Goal: Navigation & Orientation: Understand site structure

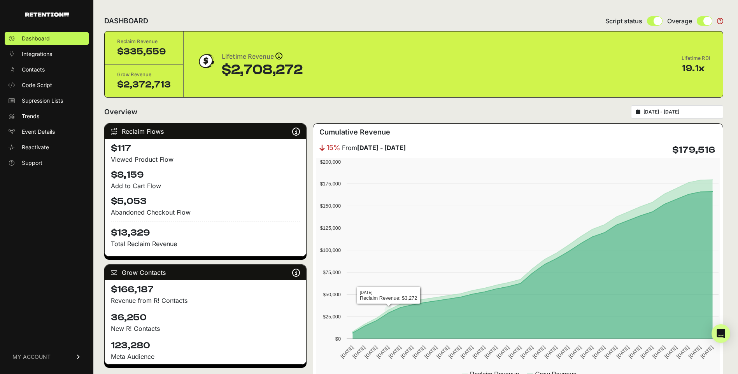
scroll to position [22, 0]
click at [42, 67] on span "Contacts" at bounding box center [33, 70] width 23 height 8
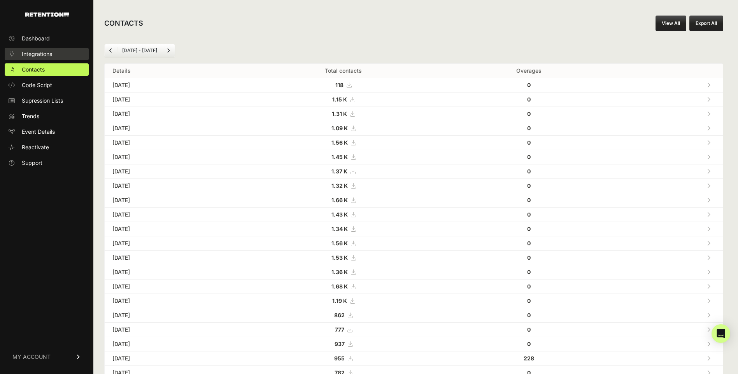
click at [48, 55] on span "Integrations" at bounding box center [37, 54] width 30 height 8
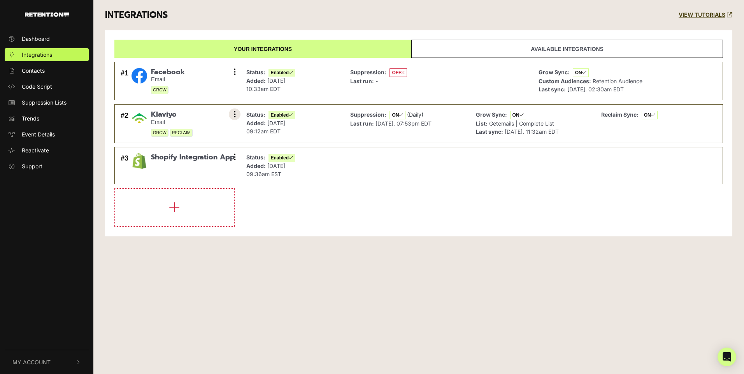
click at [230, 114] on button at bounding box center [235, 115] width 12 height 12
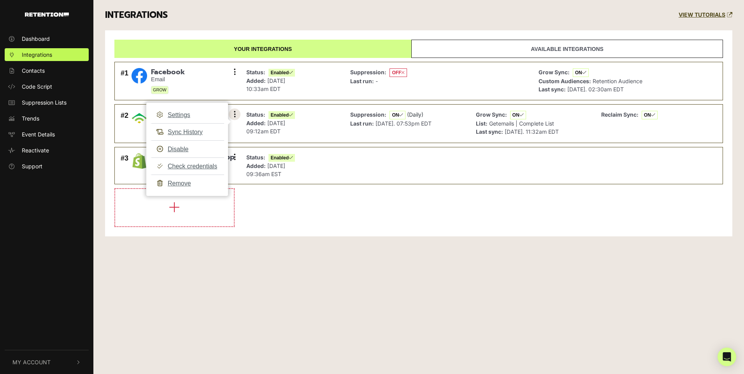
click at [230, 114] on button at bounding box center [235, 115] width 12 height 12
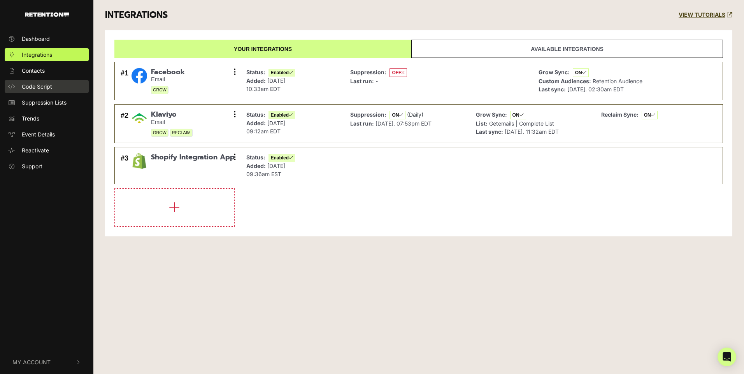
click at [51, 85] on span "Code Script" at bounding box center [37, 86] width 30 height 8
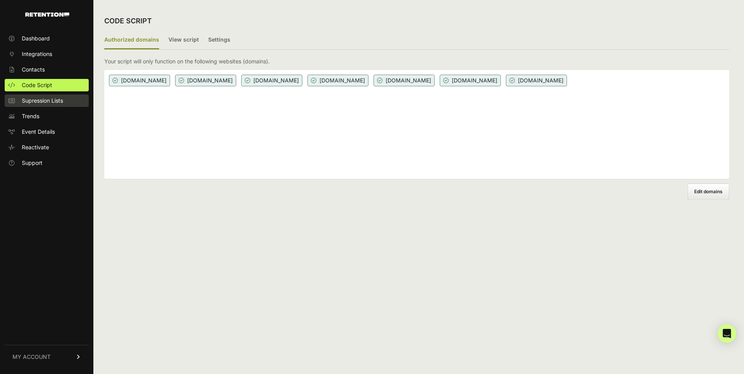
click at [51, 102] on span "Supression Lists" at bounding box center [42, 101] width 41 height 8
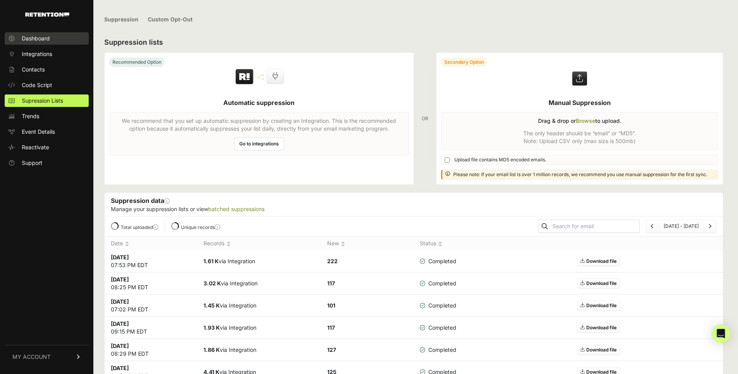
click at [39, 40] on span "Dashboard" at bounding box center [36, 39] width 28 height 8
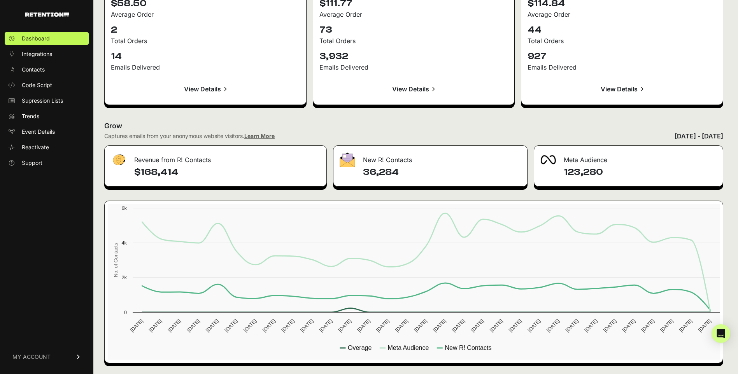
scroll to position [838, 0]
